Goal: Transaction & Acquisition: Book appointment/travel/reservation

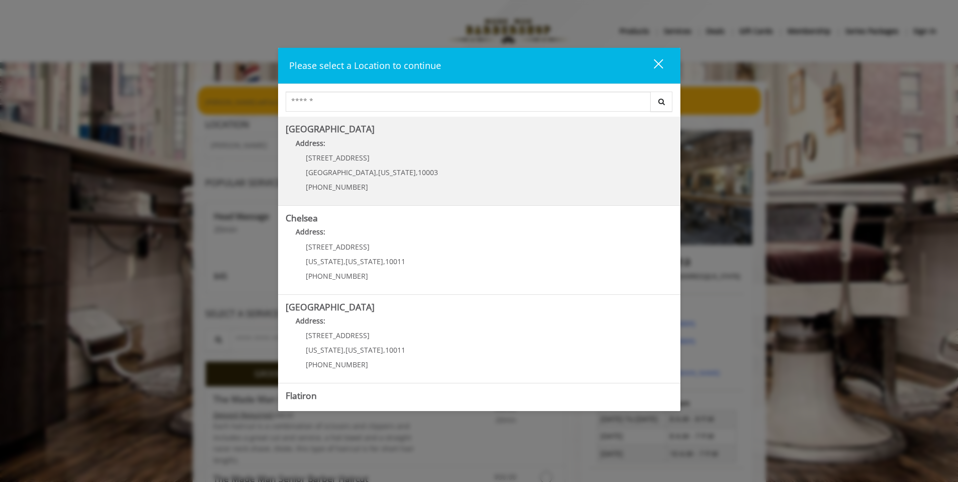
click at [378, 168] on span "[US_STATE]" at bounding box center [397, 173] width 38 height 10
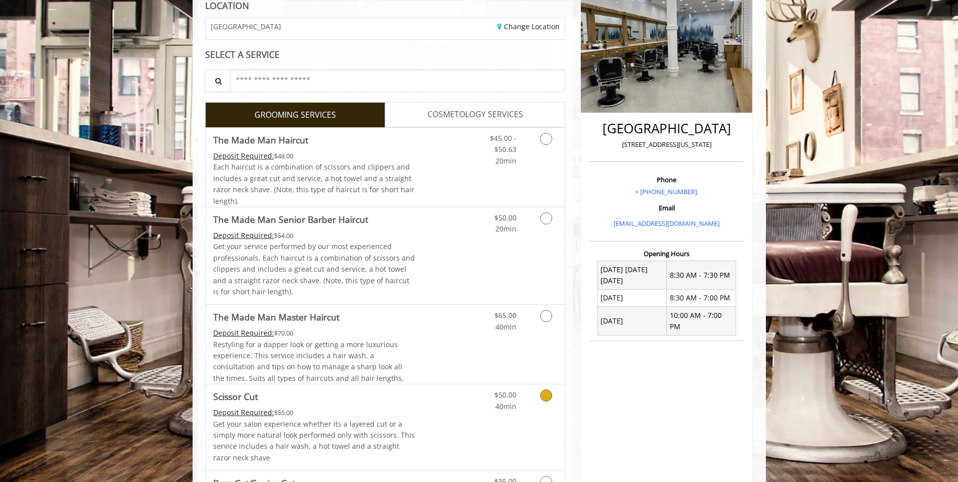
scroll to position [155, 0]
click at [550, 397] on icon "Grooming services" at bounding box center [546, 395] width 12 height 12
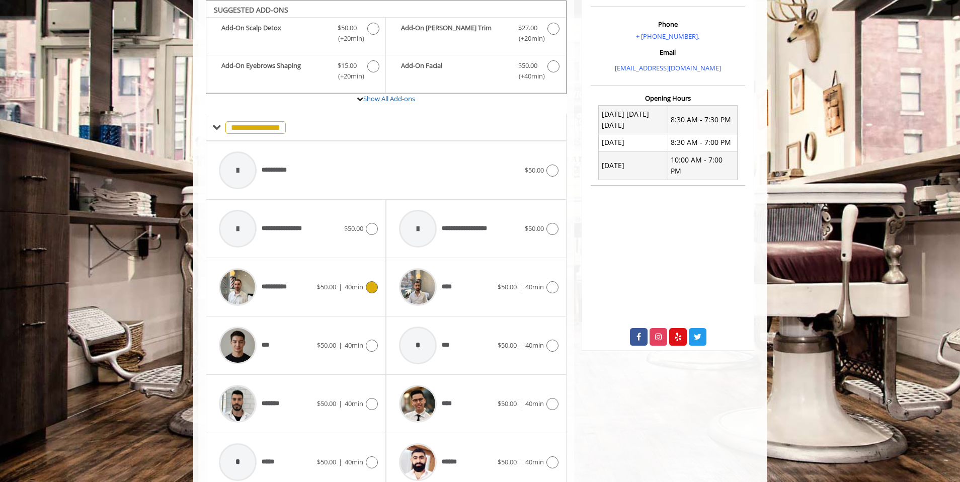
scroll to position [310, 0]
click at [485, 284] on div "****" at bounding box center [445, 287] width 103 height 48
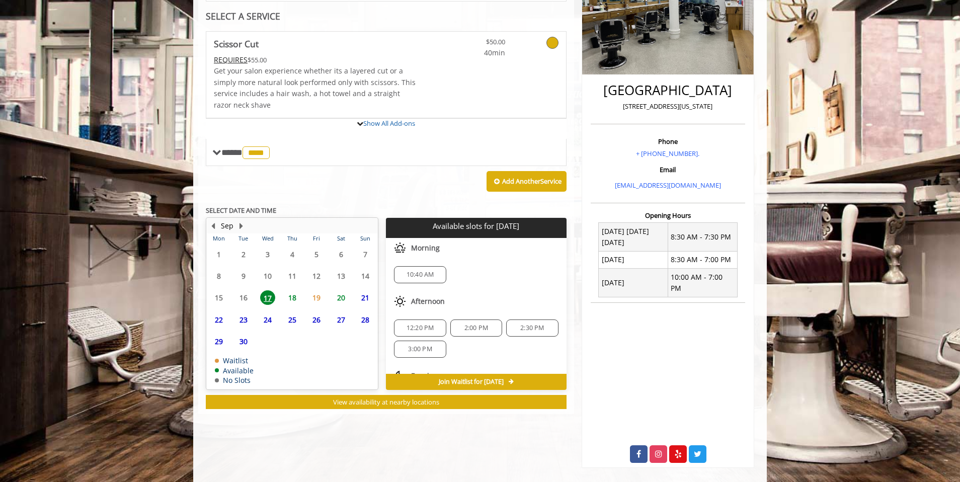
scroll to position [242, 0]
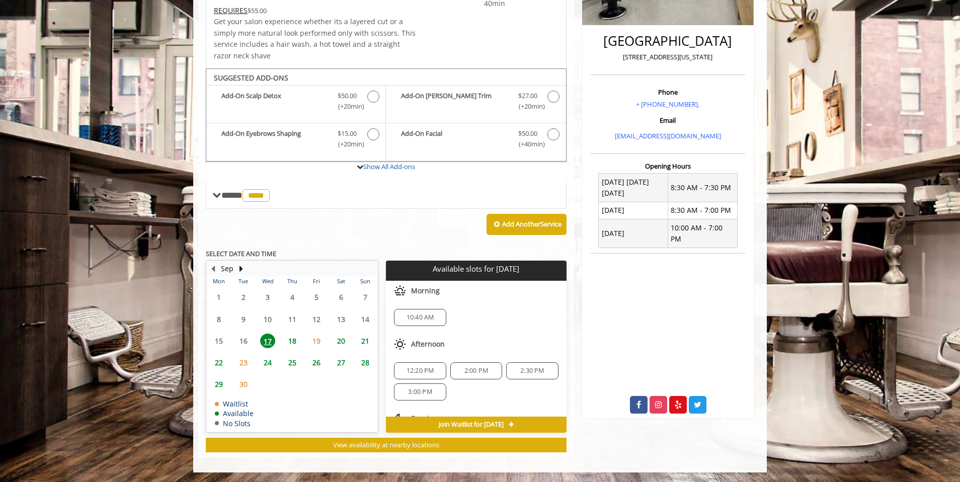
click at [476, 368] on span "2:00 PM" at bounding box center [476, 371] width 24 height 8
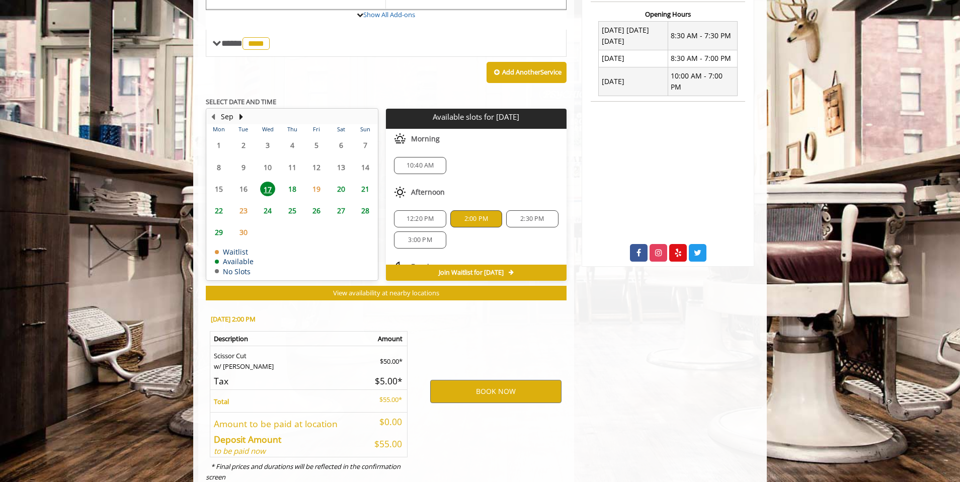
scroll to position [424, 0]
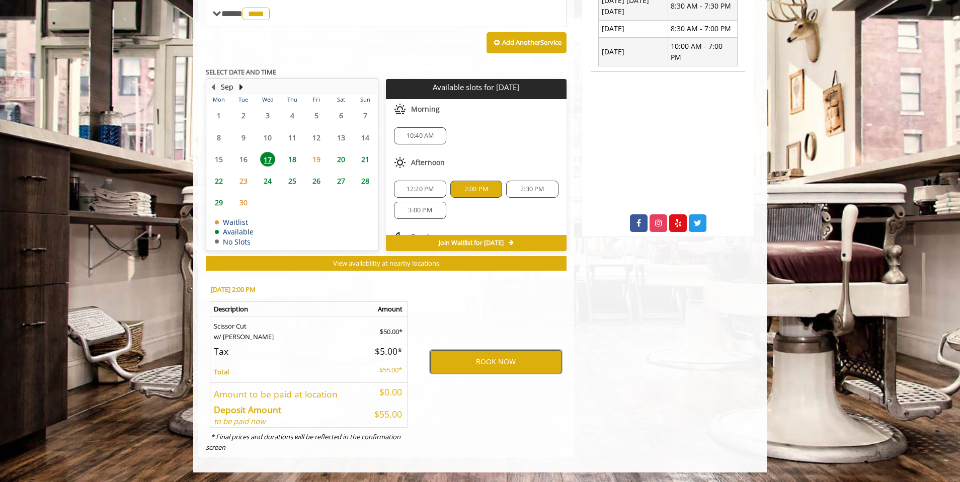
click at [500, 355] on button "BOOK NOW" at bounding box center [495, 361] width 131 height 23
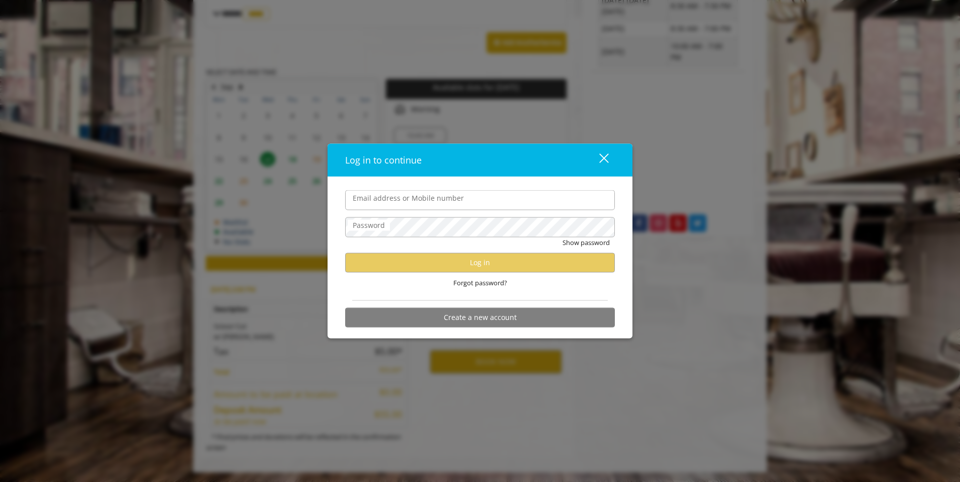
type input "**********"
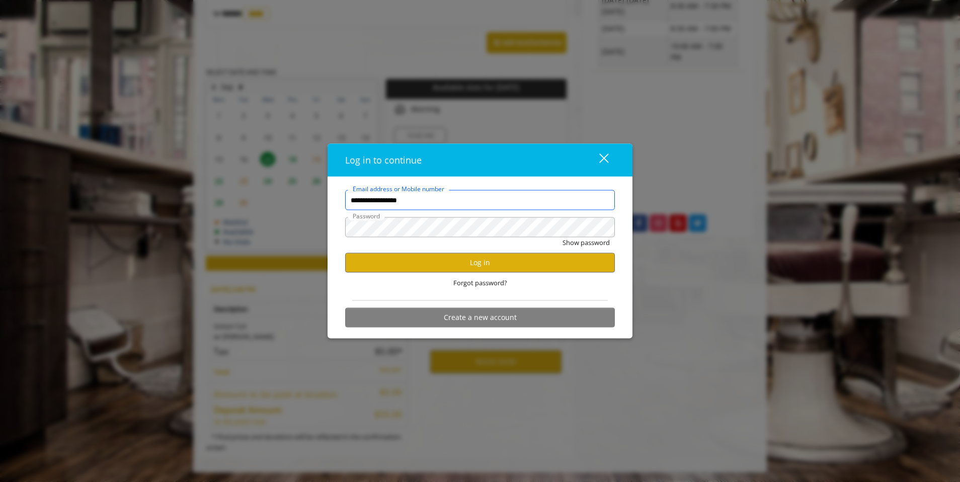
scroll to position [0, 0]
click at [470, 262] on button "Log in" at bounding box center [480, 263] width 270 height 20
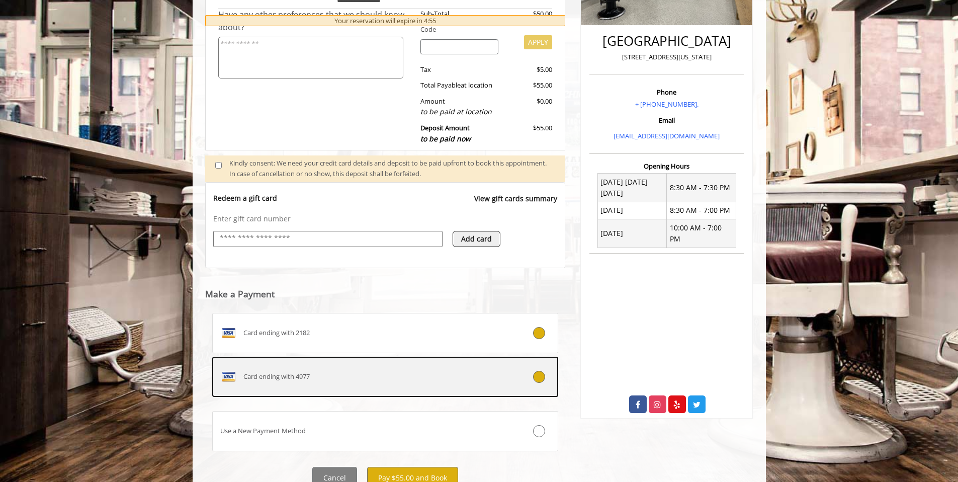
click at [410, 375] on div "Card ending with 4977" at bounding box center [357, 377] width 288 height 16
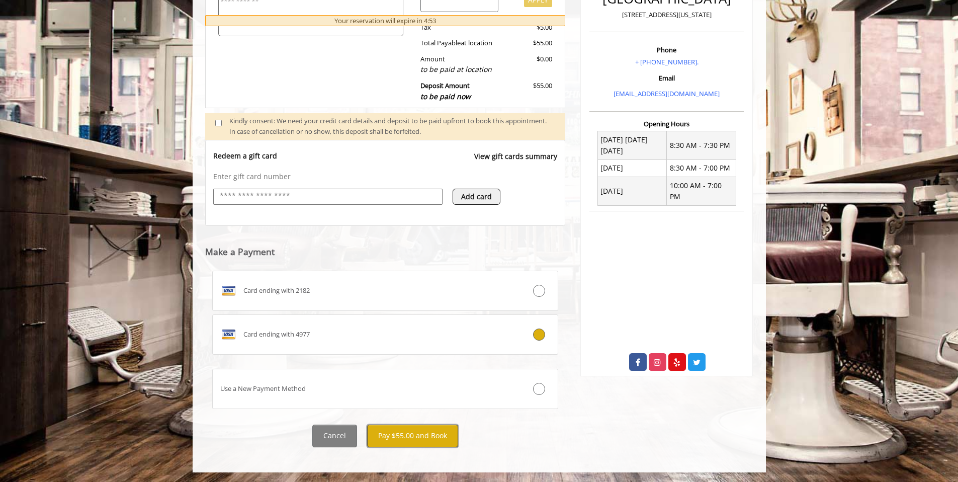
click at [407, 437] on button "Pay $55.00 and Book" at bounding box center [412, 436] width 91 height 23
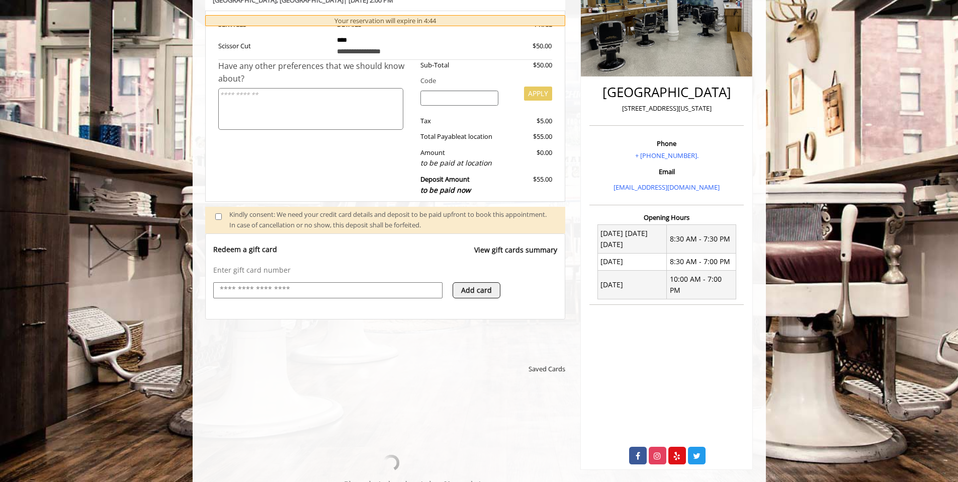
scroll to position [264, 0]
